Goal: Register for event/course

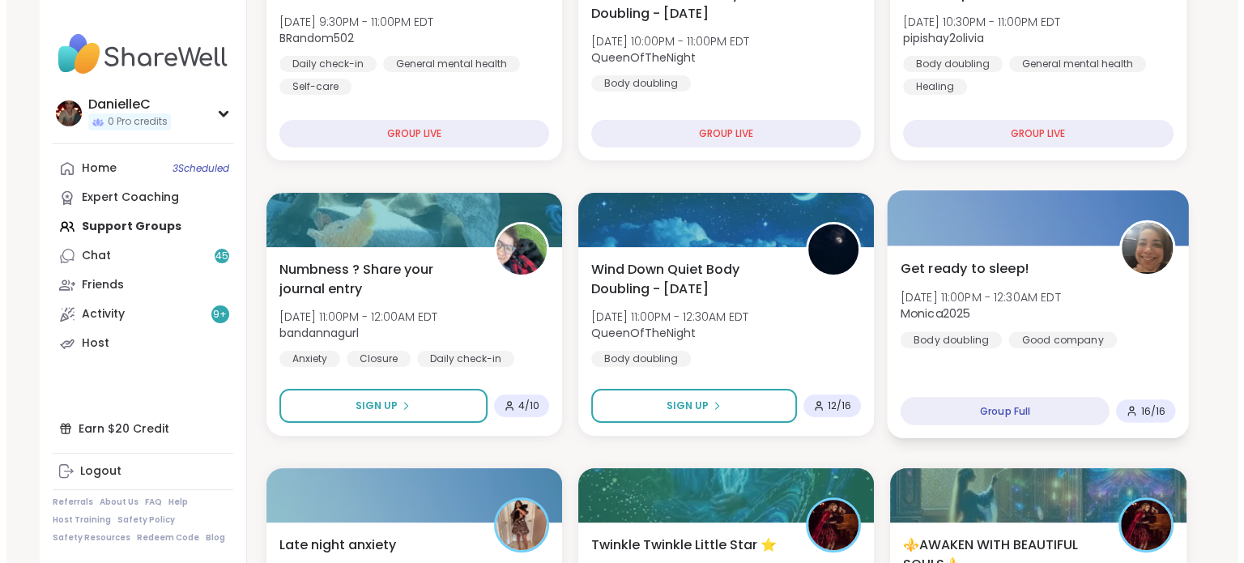
scroll to position [324, 0]
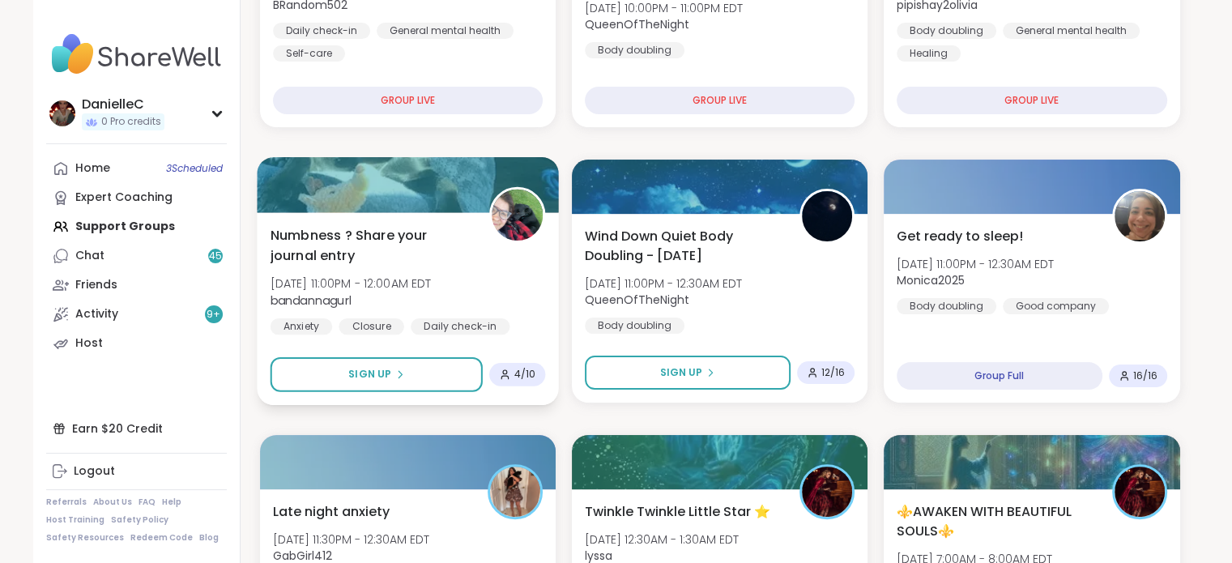
click at [376, 239] on span "Numbness ? Share your journal entry" at bounding box center [370, 245] width 201 height 40
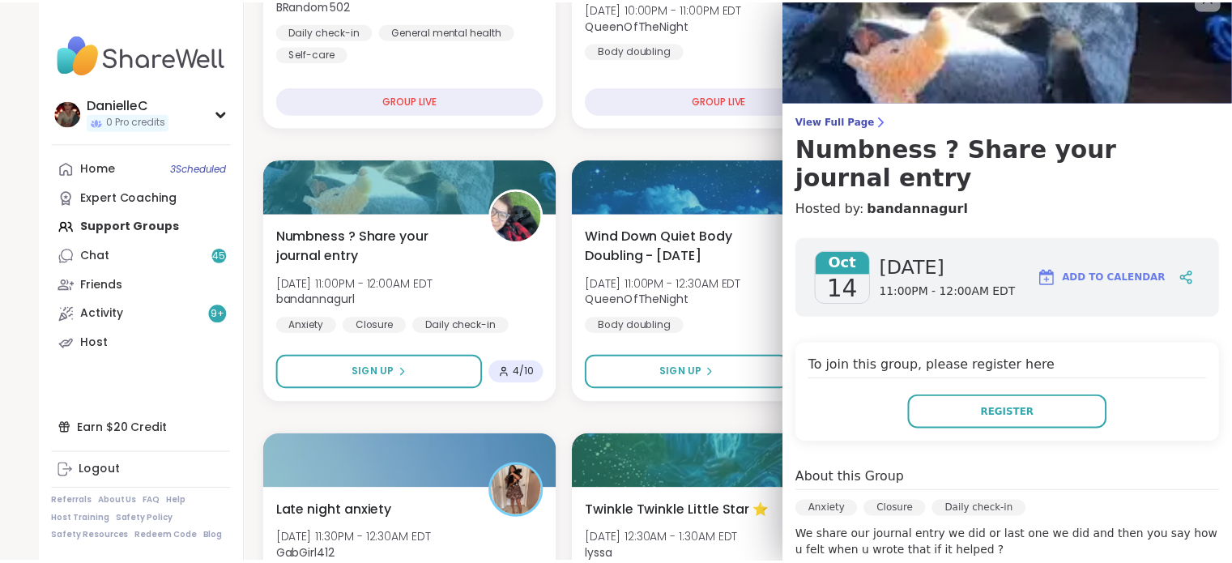
scroll to position [0, 0]
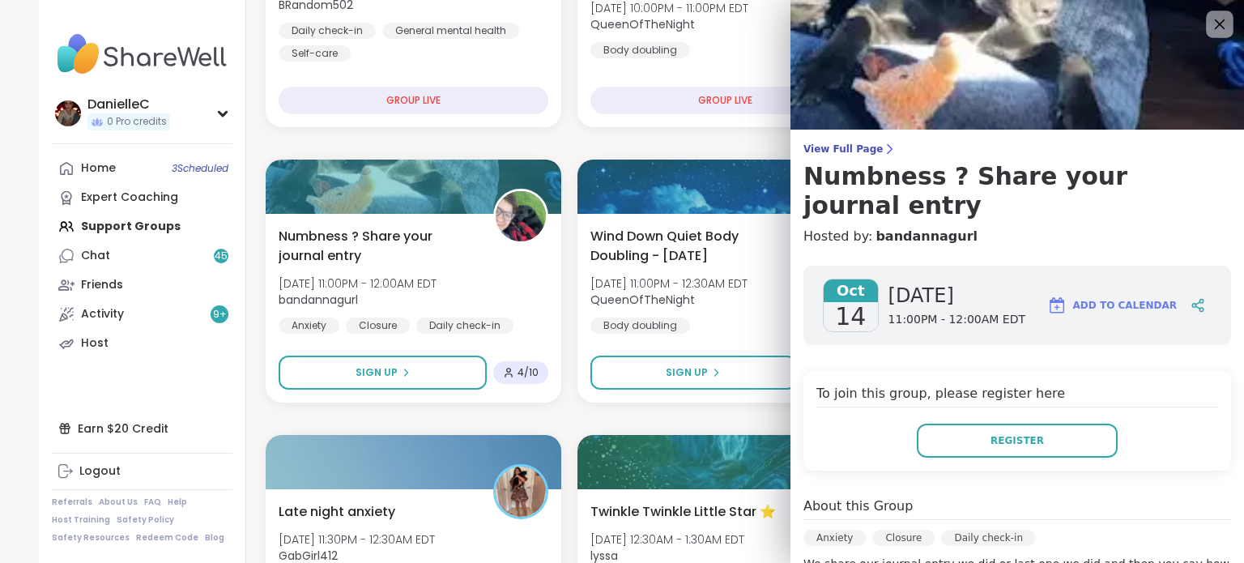
click at [1209, 25] on icon at bounding box center [1219, 24] width 20 height 20
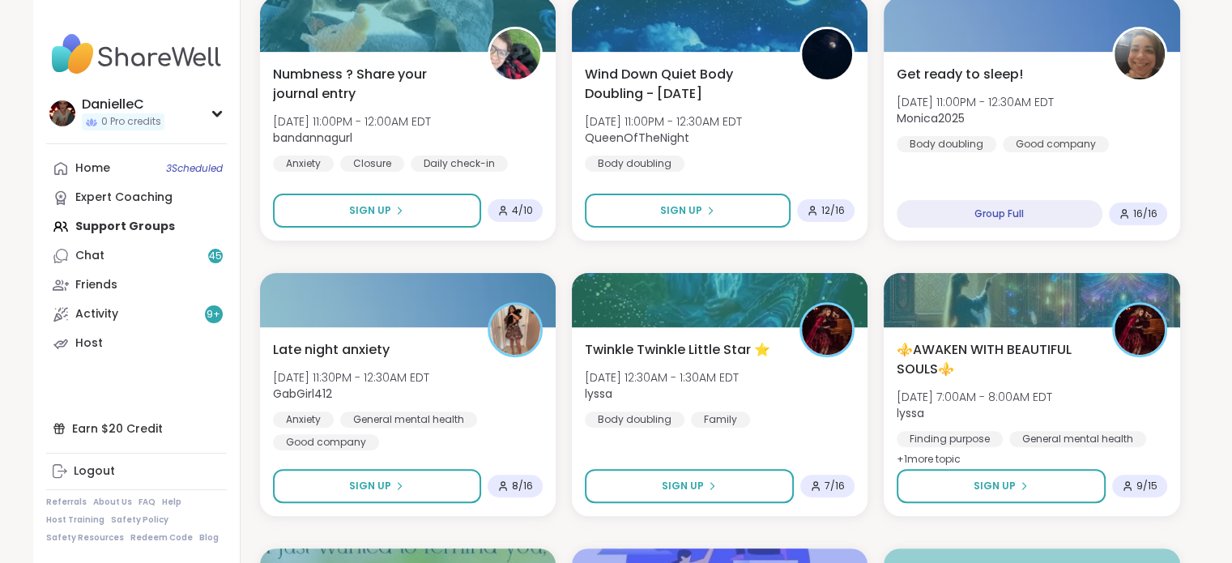
scroll to position [567, 0]
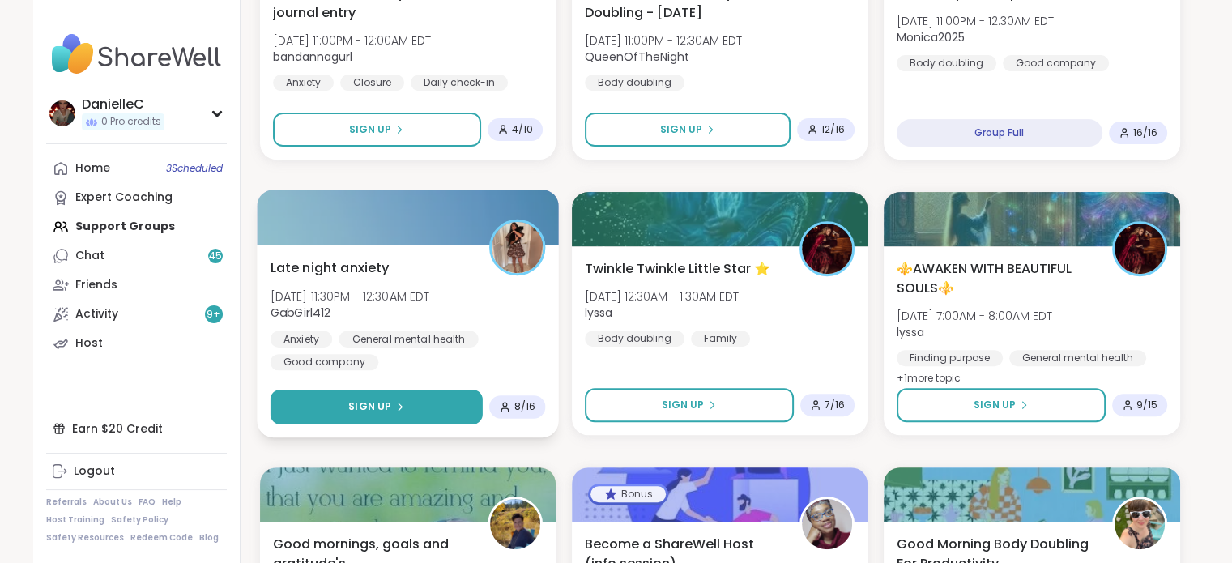
click at [381, 403] on span "Sign Up" at bounding box center [369, 406] width 43 height 15
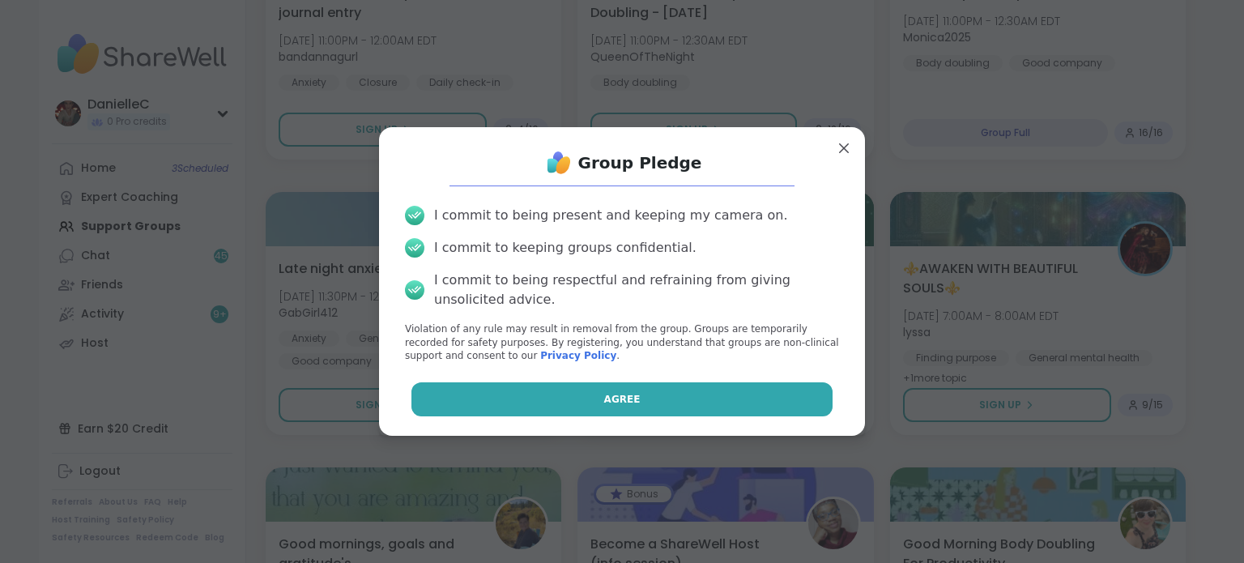
click at [615, 401] on span "Agree" at bounding box center [622, 399] width 36 height 15
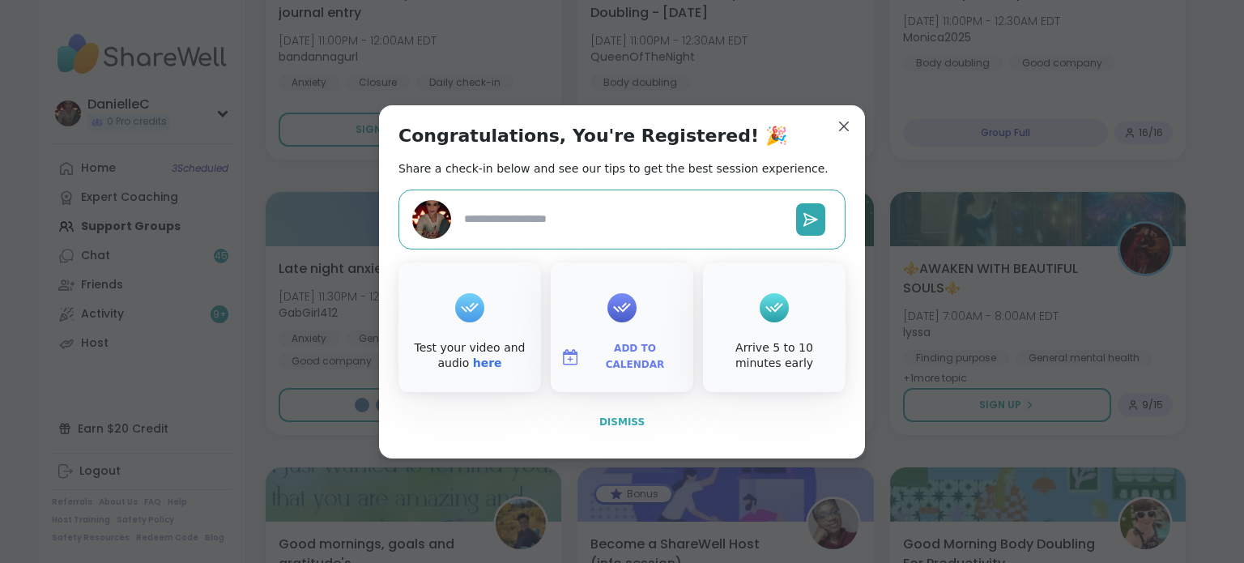
click at [611, 417] on span "Dismiss" at bounding box center [621, 421] width 45 height 11
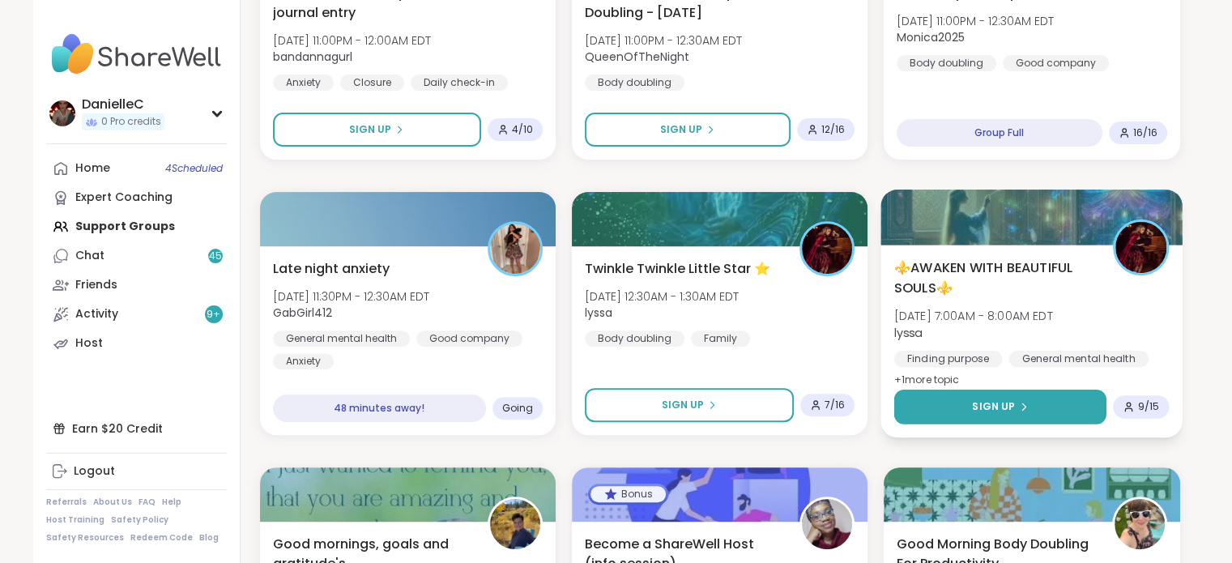
click at [1049, 414] on button "Sign Up" at bounding box center [1000, 406] width 212 height 35
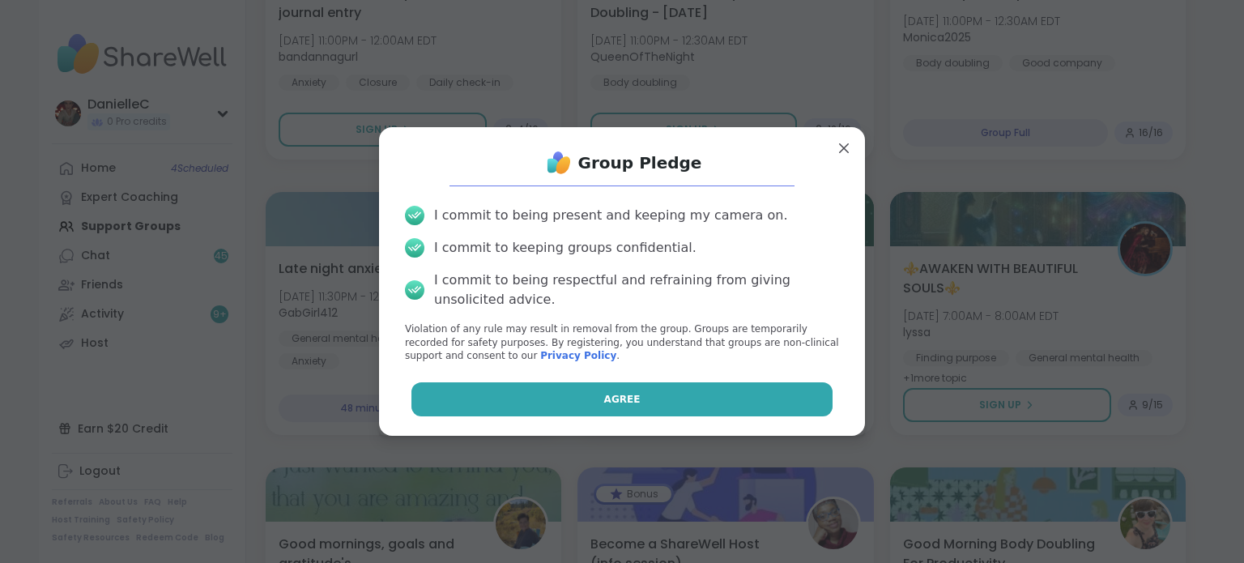
click at [612, 401] on span "Agree" at bounding box center [622, 399] width 36 height 15
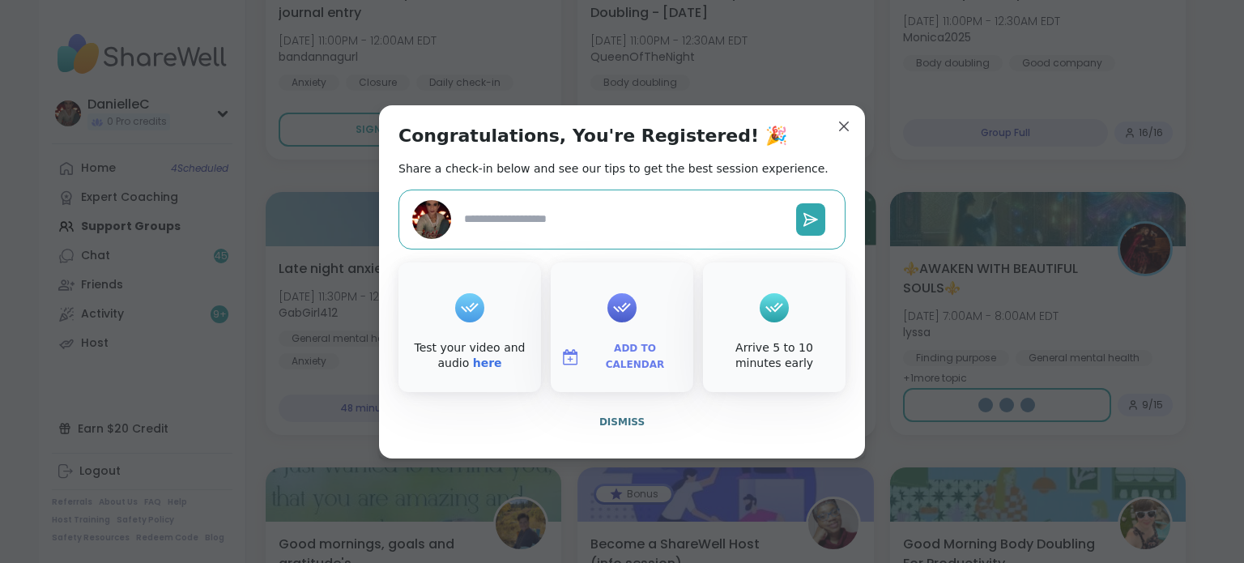
click at [626, 418] on span "Dismiss" at bounding box center [621, 421] width 45 height 11
type textarea "*"
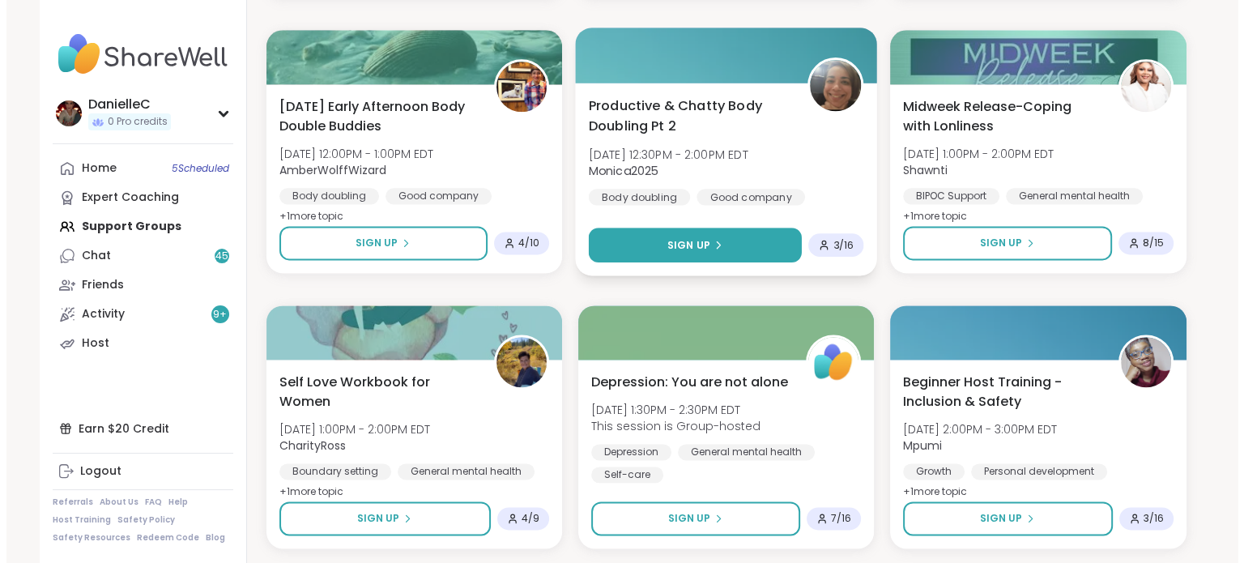
scroll to position [2186, 0]
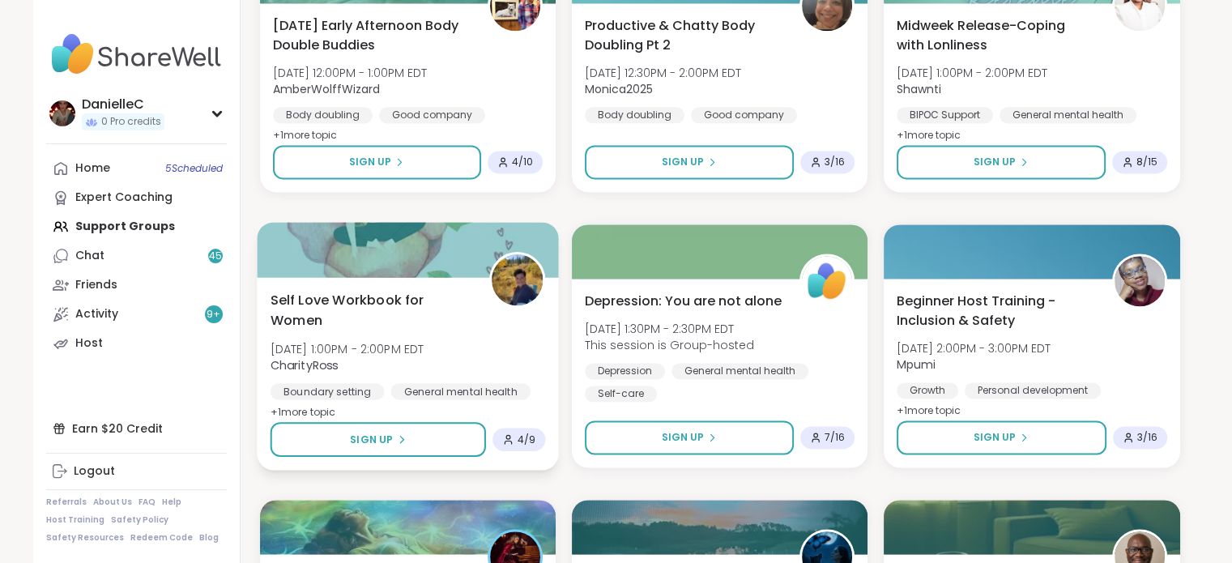
click at [376, 295] on span "Self Love Workbook for Women" at bounding box center [370, 310] width 201 height 40
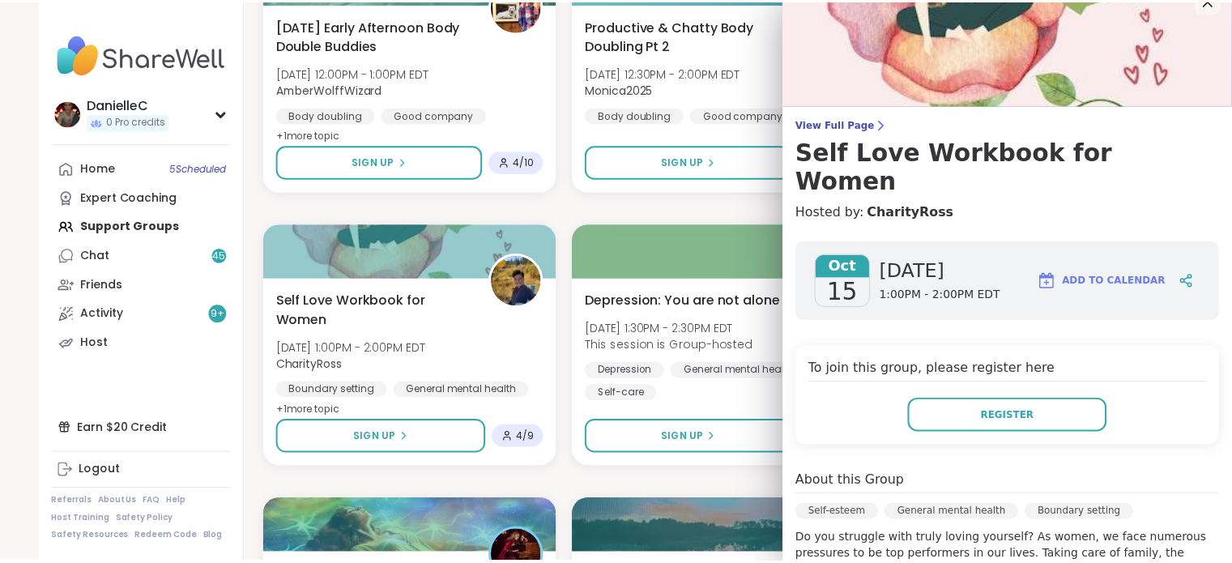
scroll to position [0, 0]
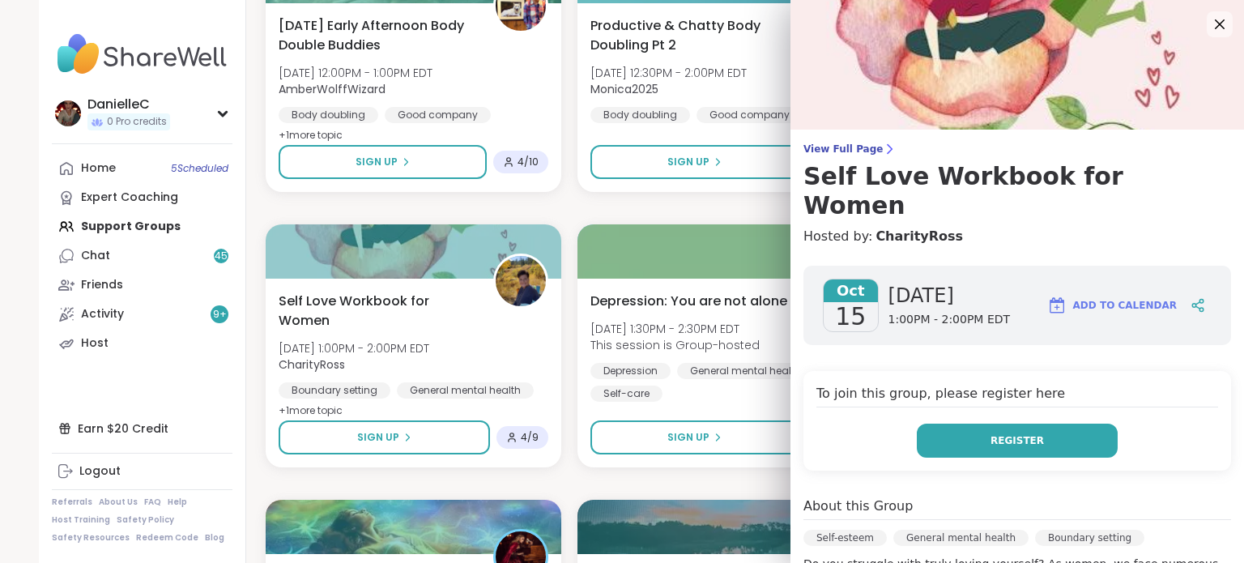
click at [1022, 424] on button "Register" at bounding box center [1017, 441] width 201 height 34
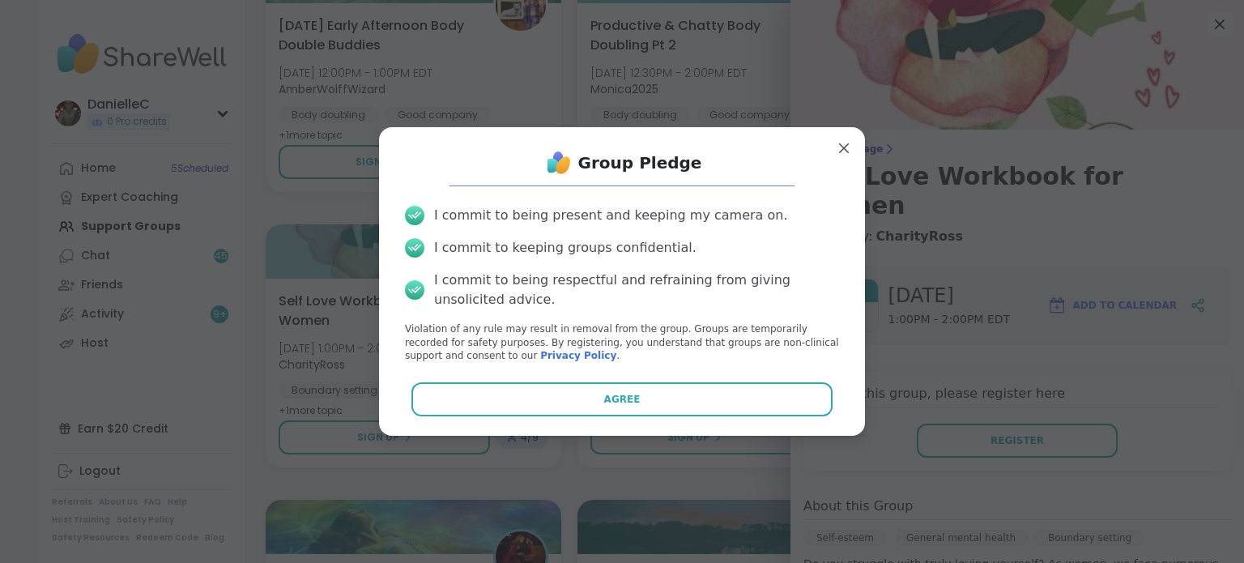
click at [754, 398] on button "Agree" at bounding box center [622, 399] width 422 height 34
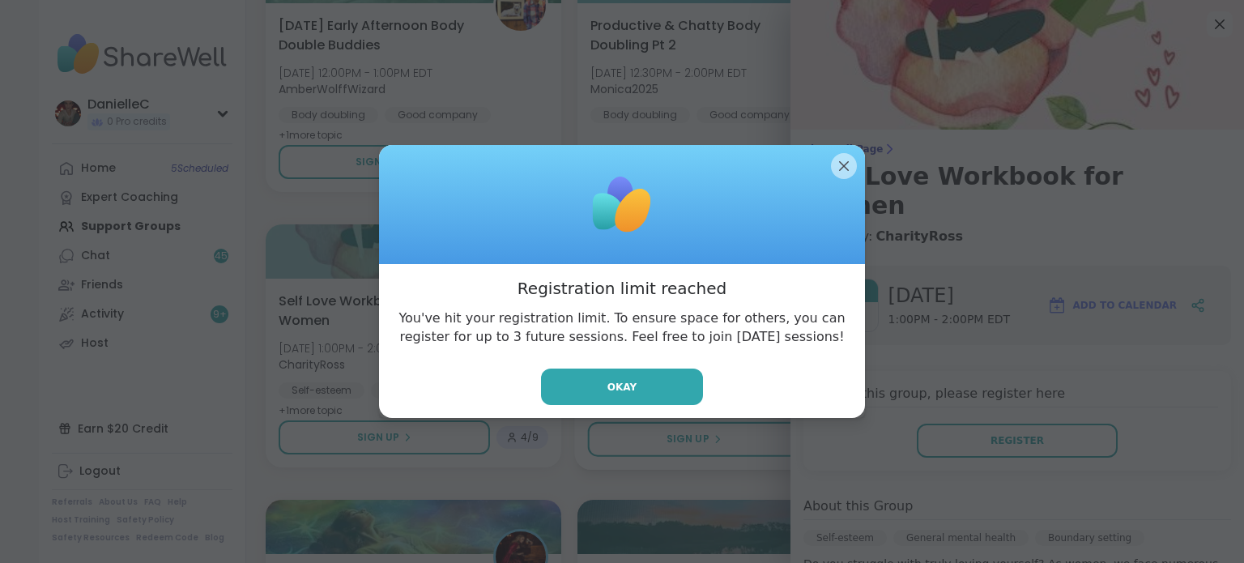
click at [646, 389] on button "Okay" at bounding box center [622, 386] width 162 height 36
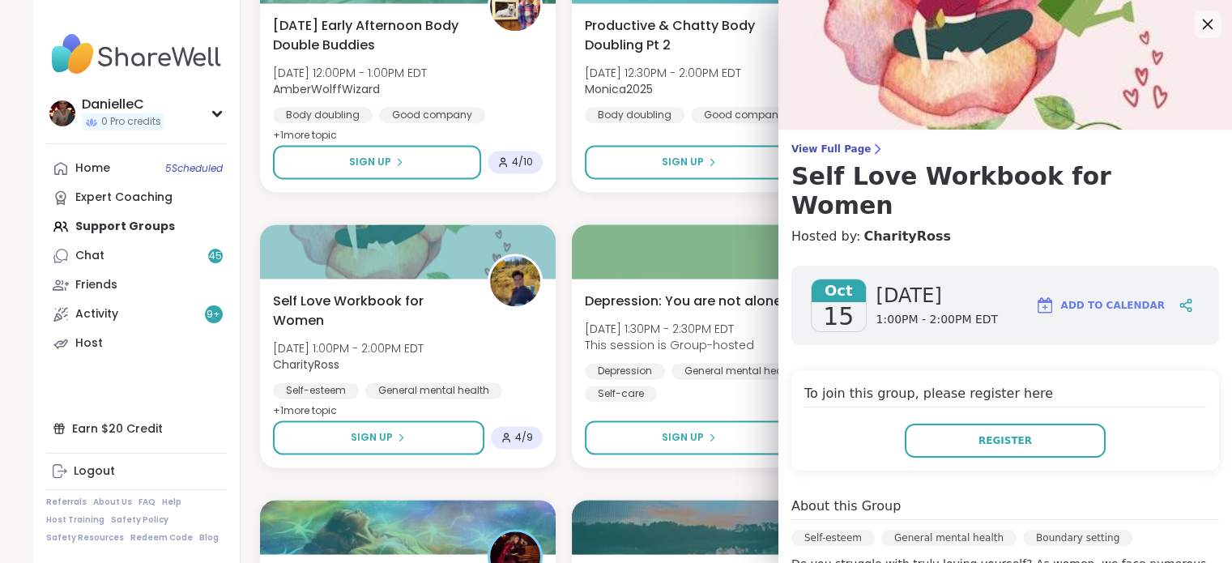
click at [1197, 22] on icon at bounding box center [1207, 24] width 20 height 20
